Goal: Information Seeking & Learning: Learn about a topic

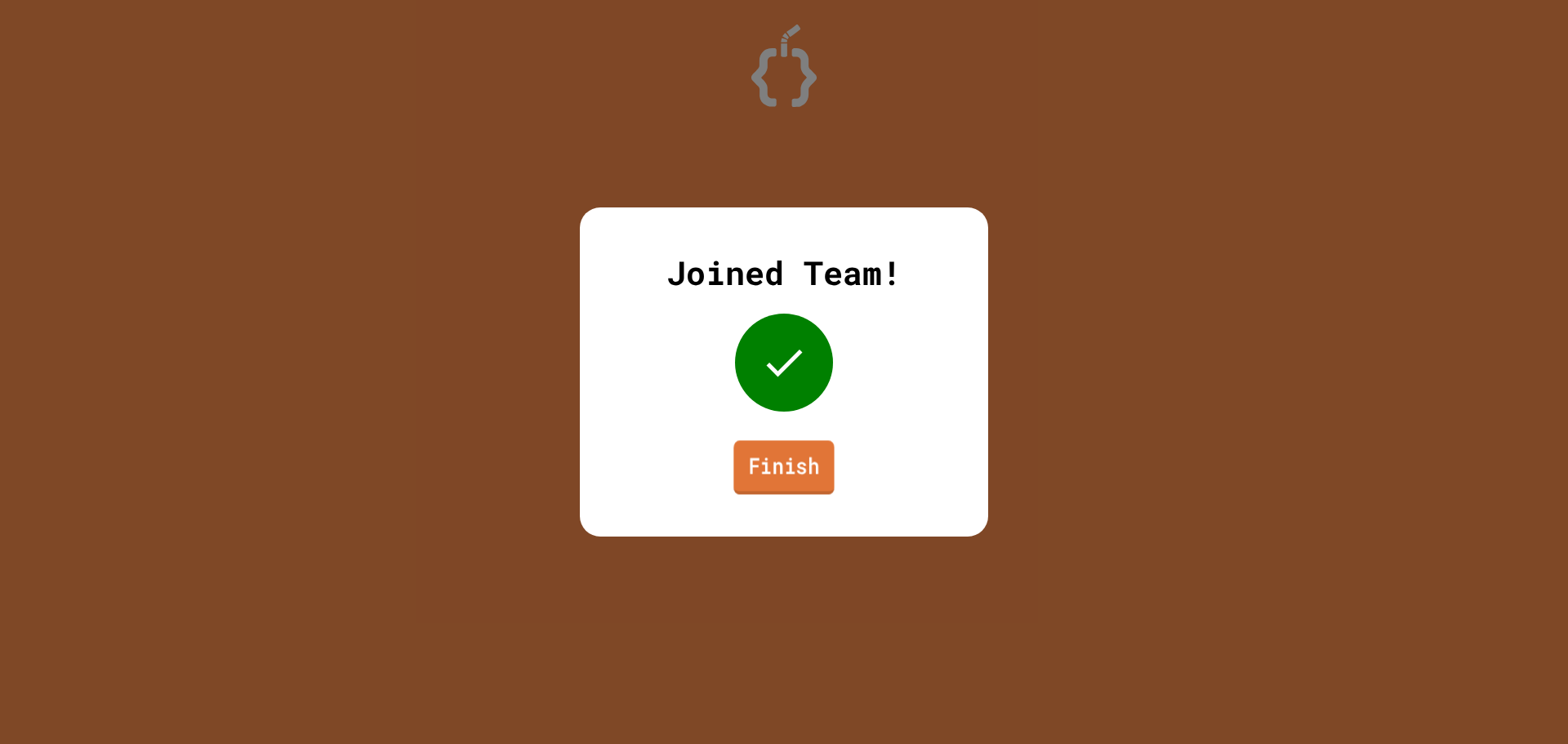
click at [759, 478] on link "Finish" at bounding box center [783, 467] width 100 height 53
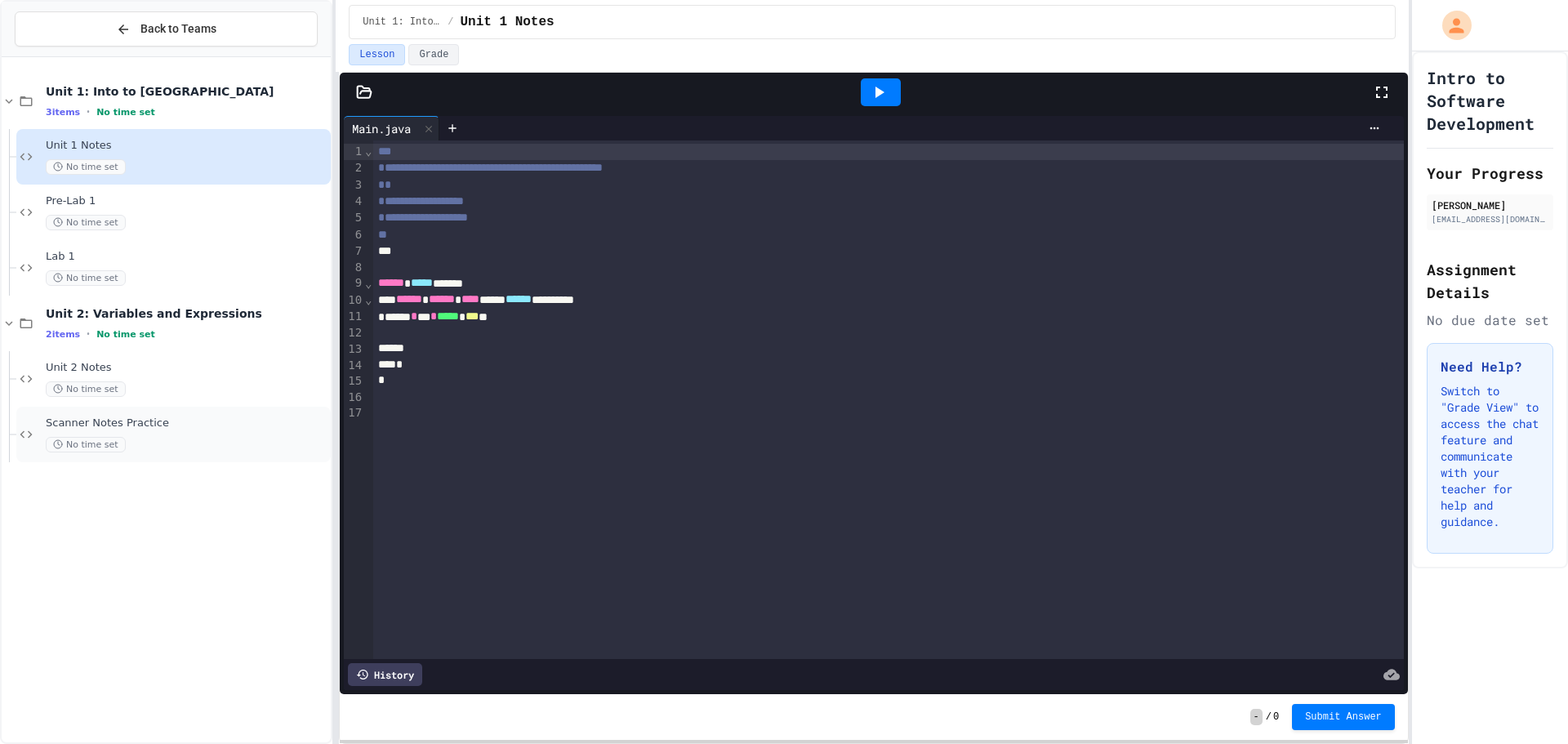
click at [202, 418] on span "Scanner Notes Practice" at bounding box center [186, 424] width 281 height 14
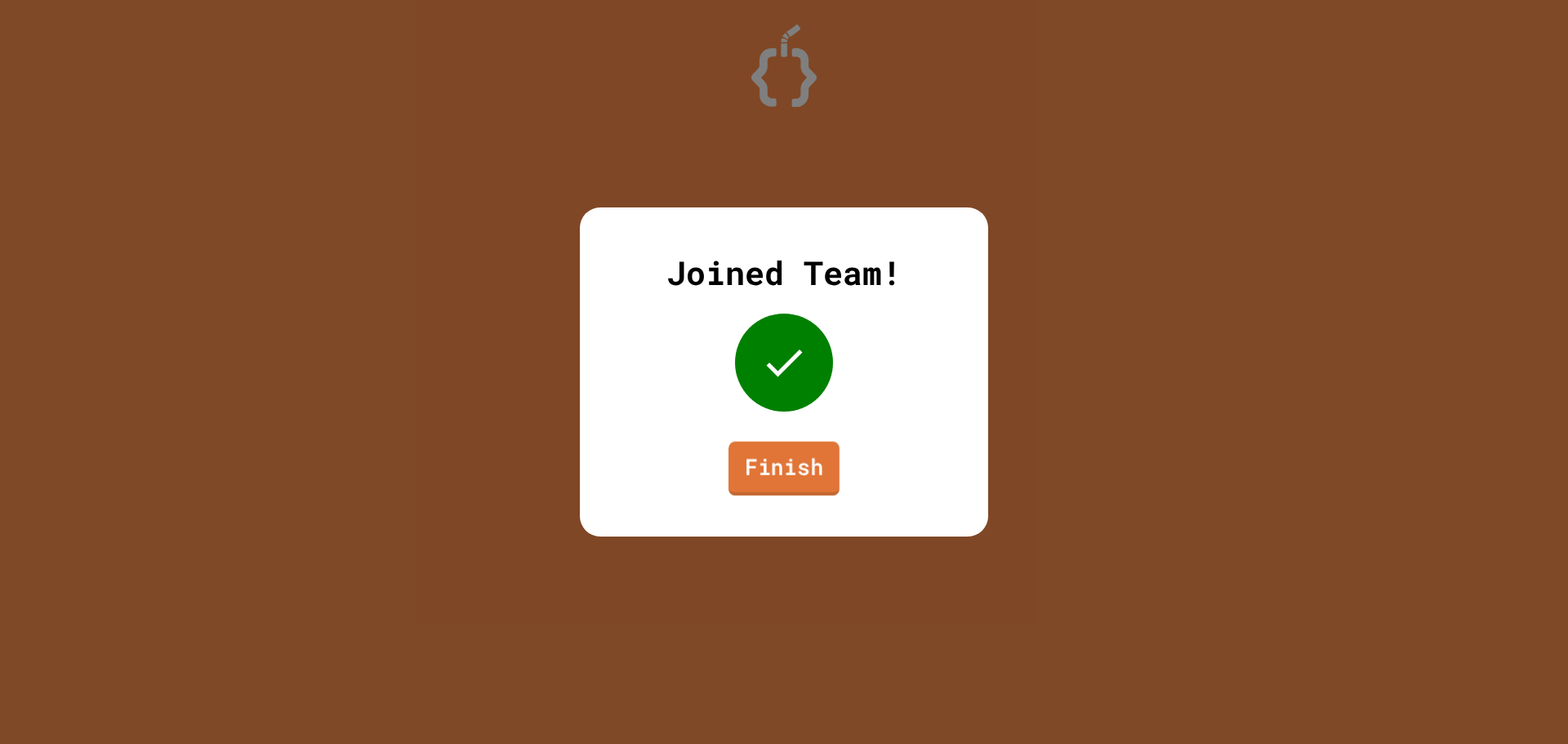
click at [781, 468] on link "Finish" at bounding box center [784, 469] width 111 height 53
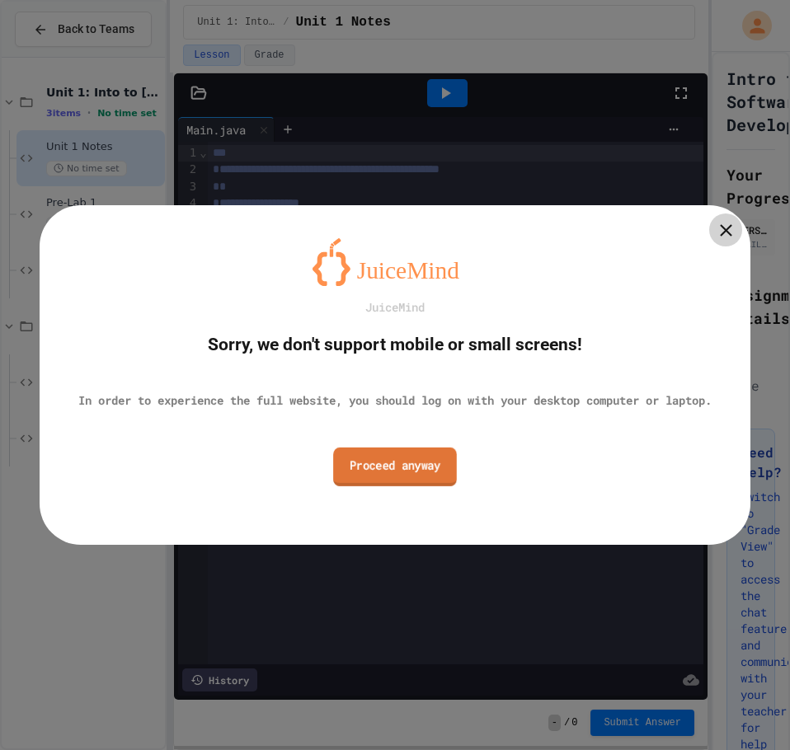
click at [399, 480] on link "Proceed anyway" at bounding box center [395, 466] width 124 height 39
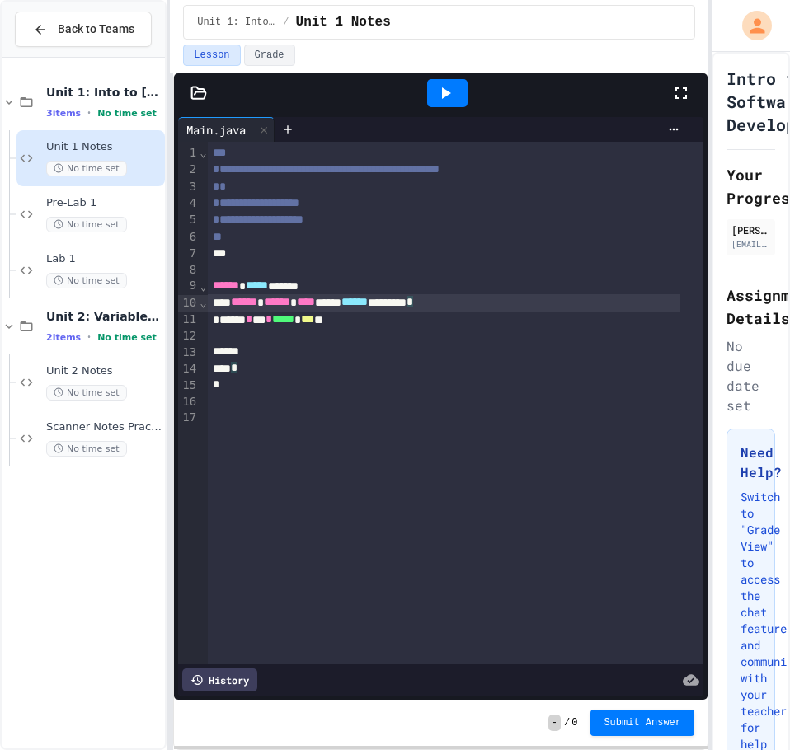
drag, startPoint x: 674, startPoint y: 301, endPoint x: 682, endPoint y: 302, distance: 8.3
click at [680, 302] on div "**********" at bounding box center [440, 403] width 525 height 523
click at [153, 426] on span "Scanner Notes Practice" at bounding box center [103, 428] width 115 height 14
